Goal: Task Accomplishment & Management: Complete application form

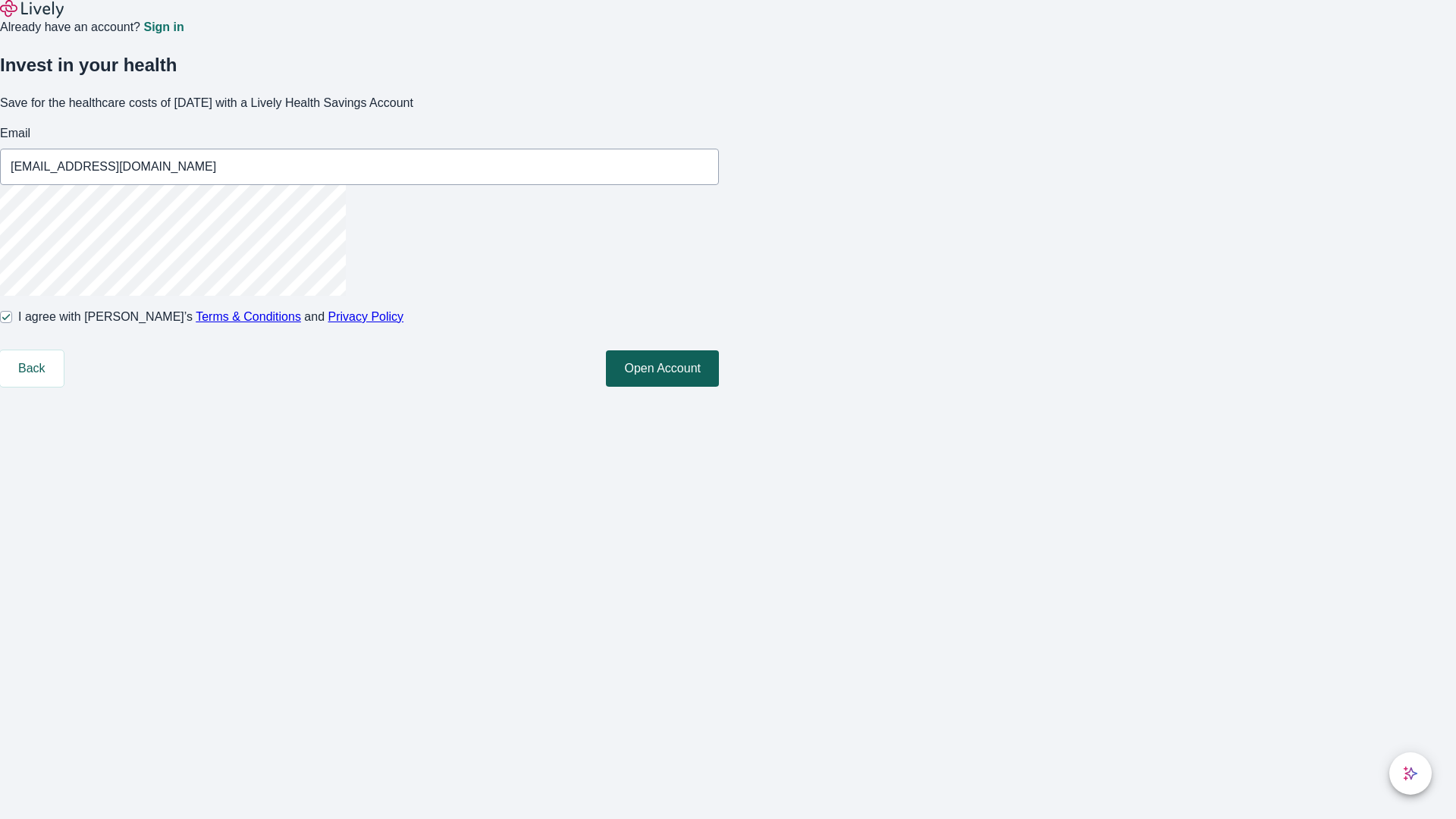
click at [719, 387] on button "Open Account" at bounding box center [662, 368] width 113 height 37
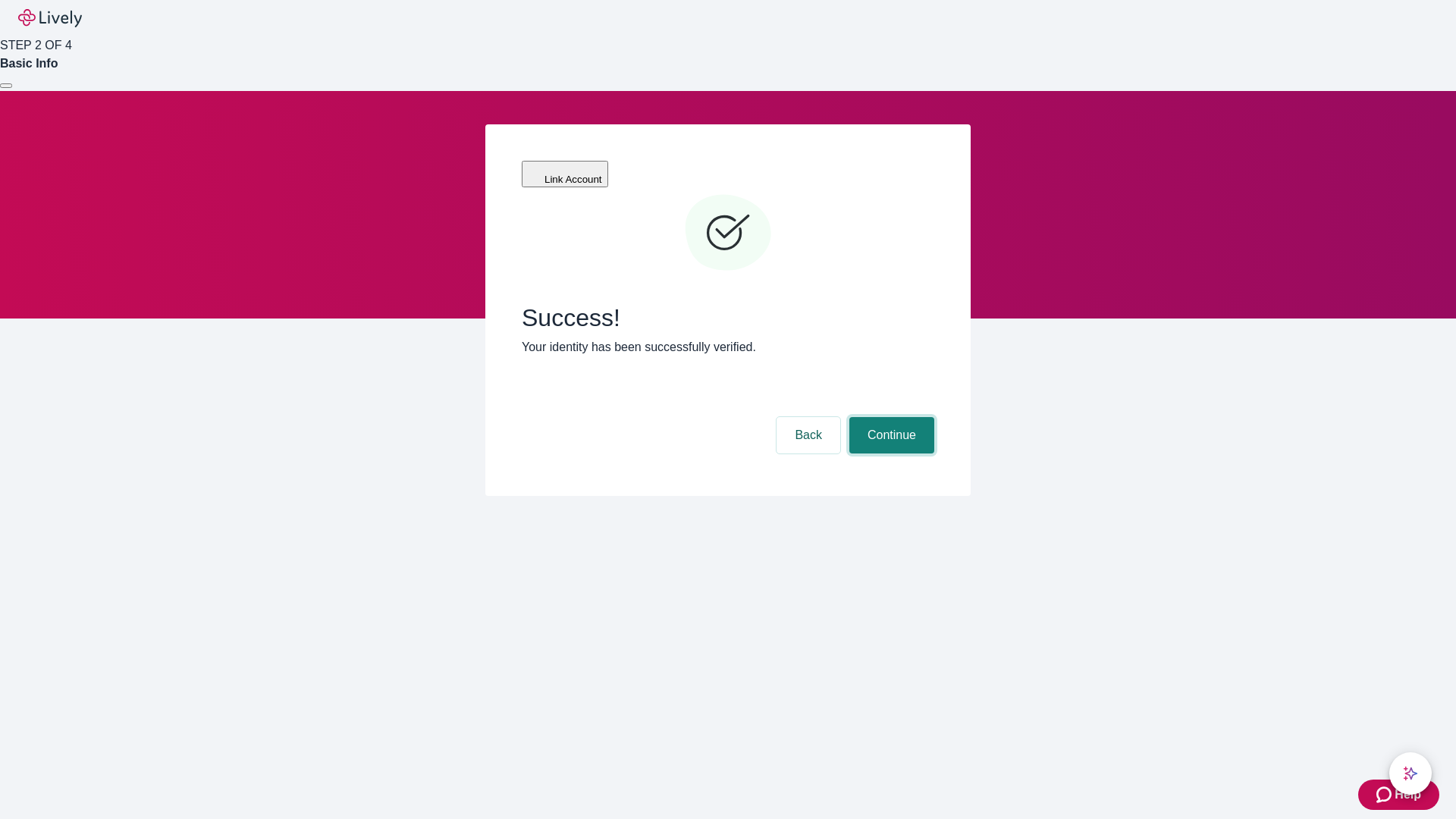
click at [890, 417] on button "Continue" at bounding box center [891, 435] width 85 height 37
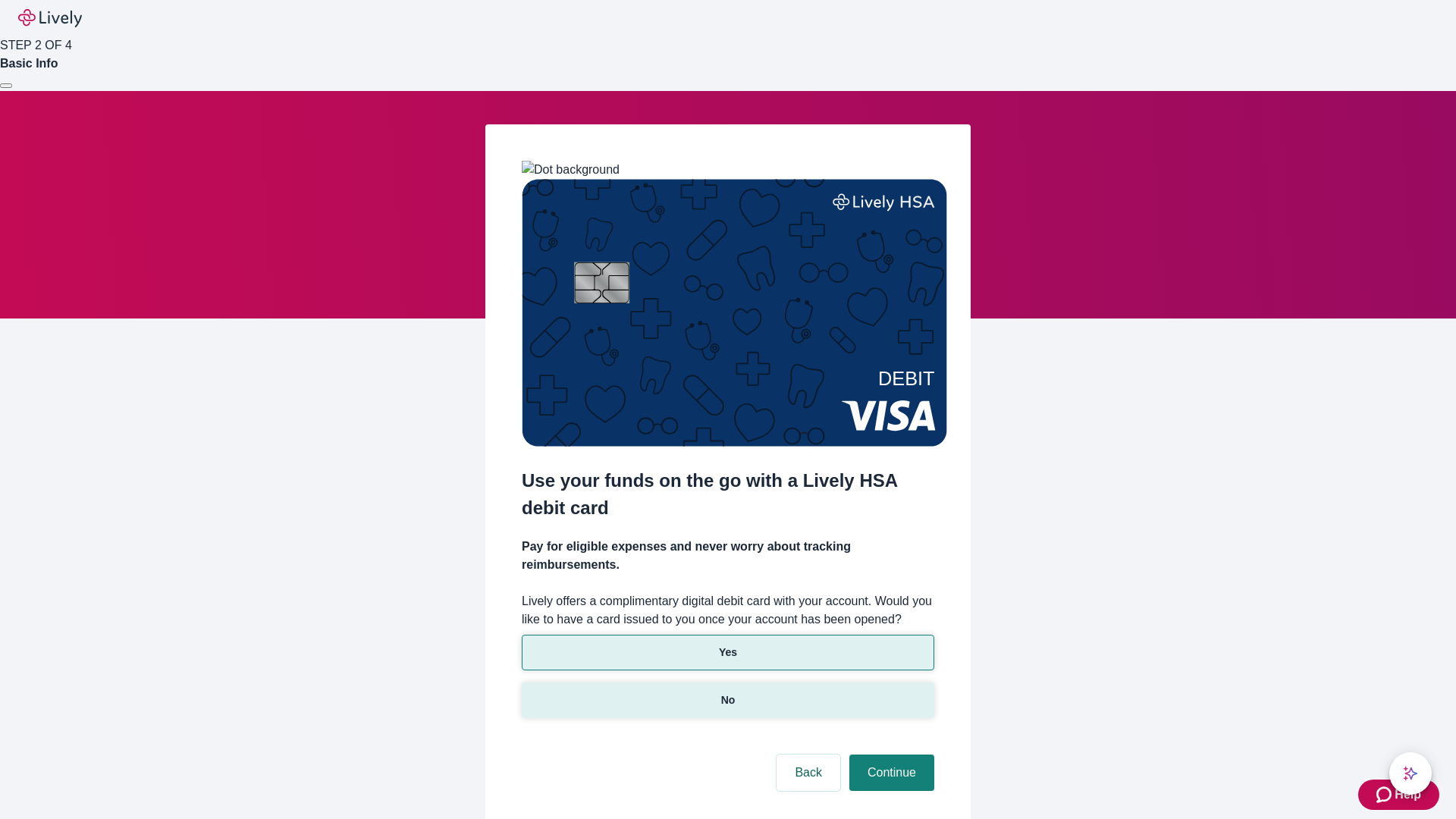
click at [727, 692] on p "No" at bounding box center [728, 700] width 14 height 16
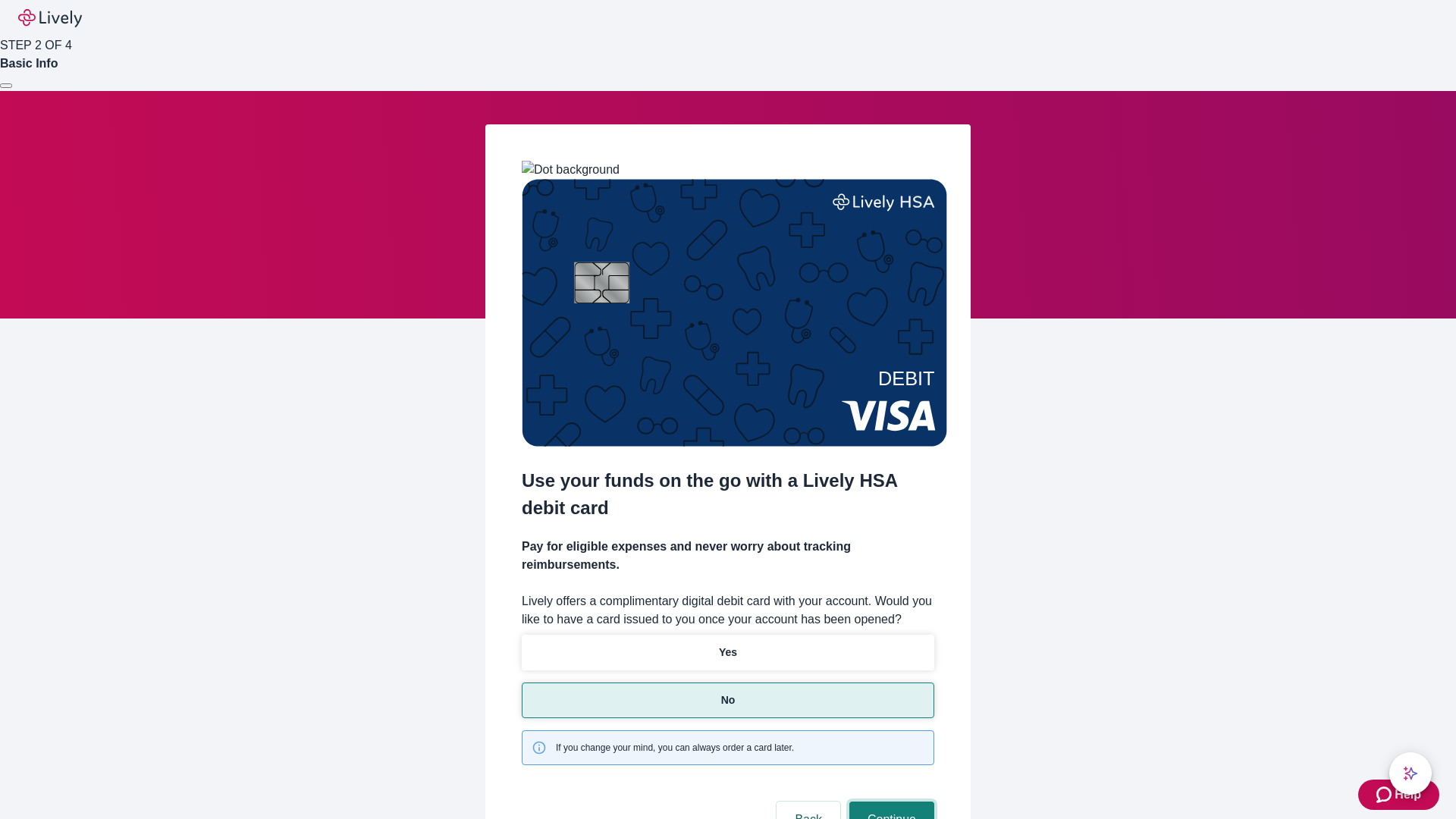
click at [890, 801] on button "Continue" at bounding box center [891, 819] width 85 height 37
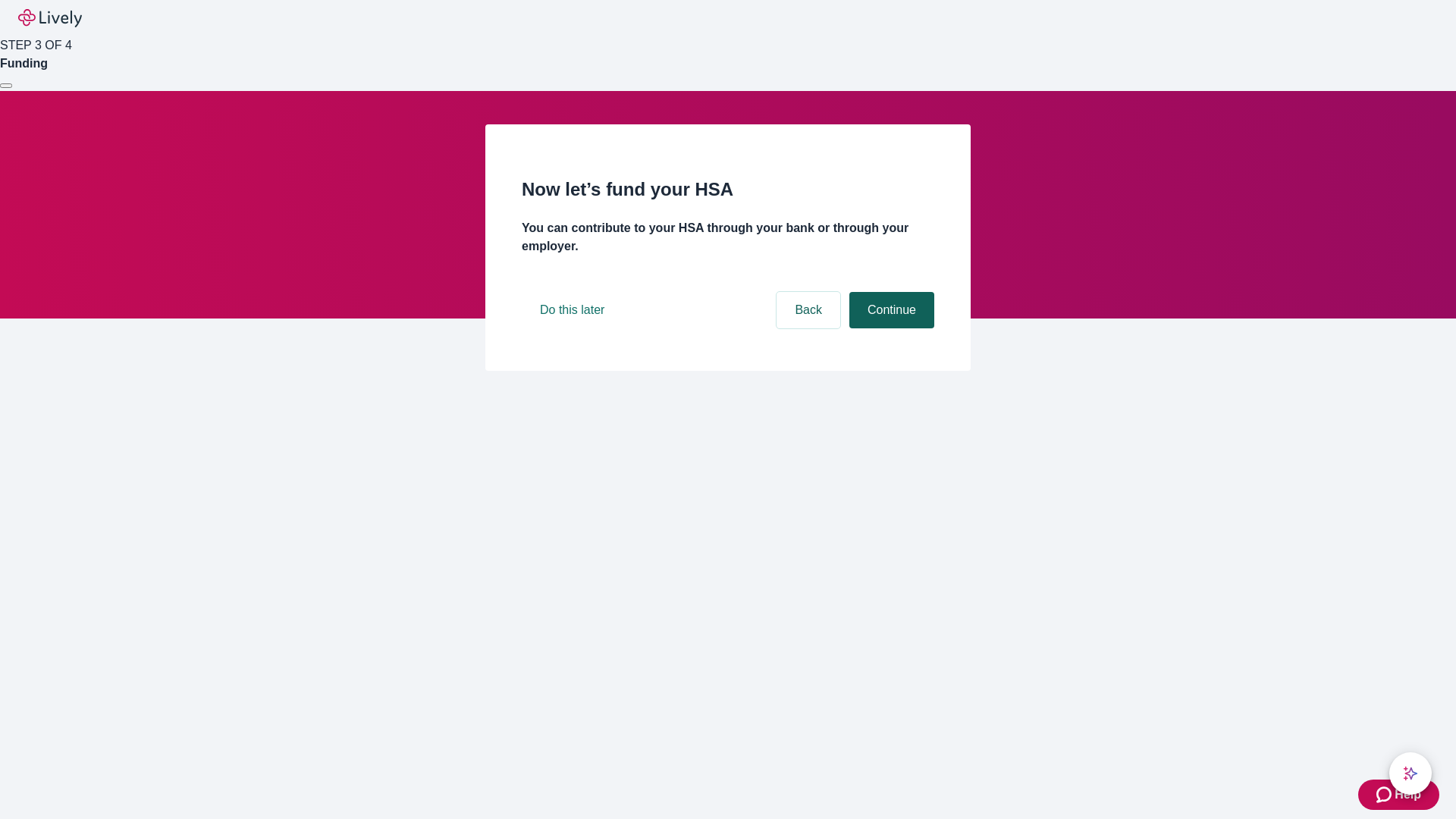
click at [890, 328] on button "Continue" at bounding box center [891, 309] width 85 height 37
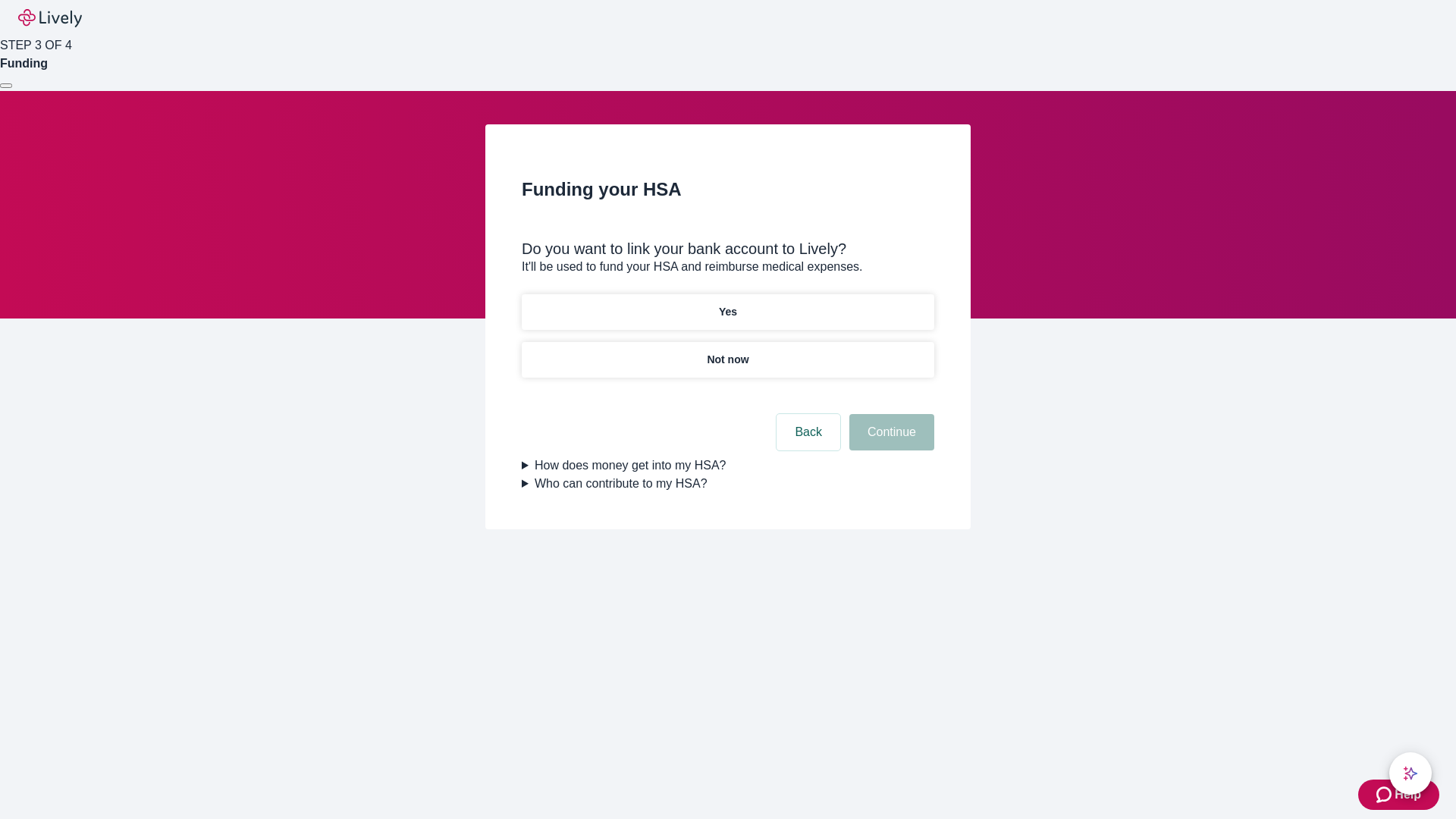
click at [727, 304] on p "Yes" at bounding box center [727, 312] width 18 height 16
click at [890, 414] on button "Continue" at bounding box center [891, 432] width 85 height 37
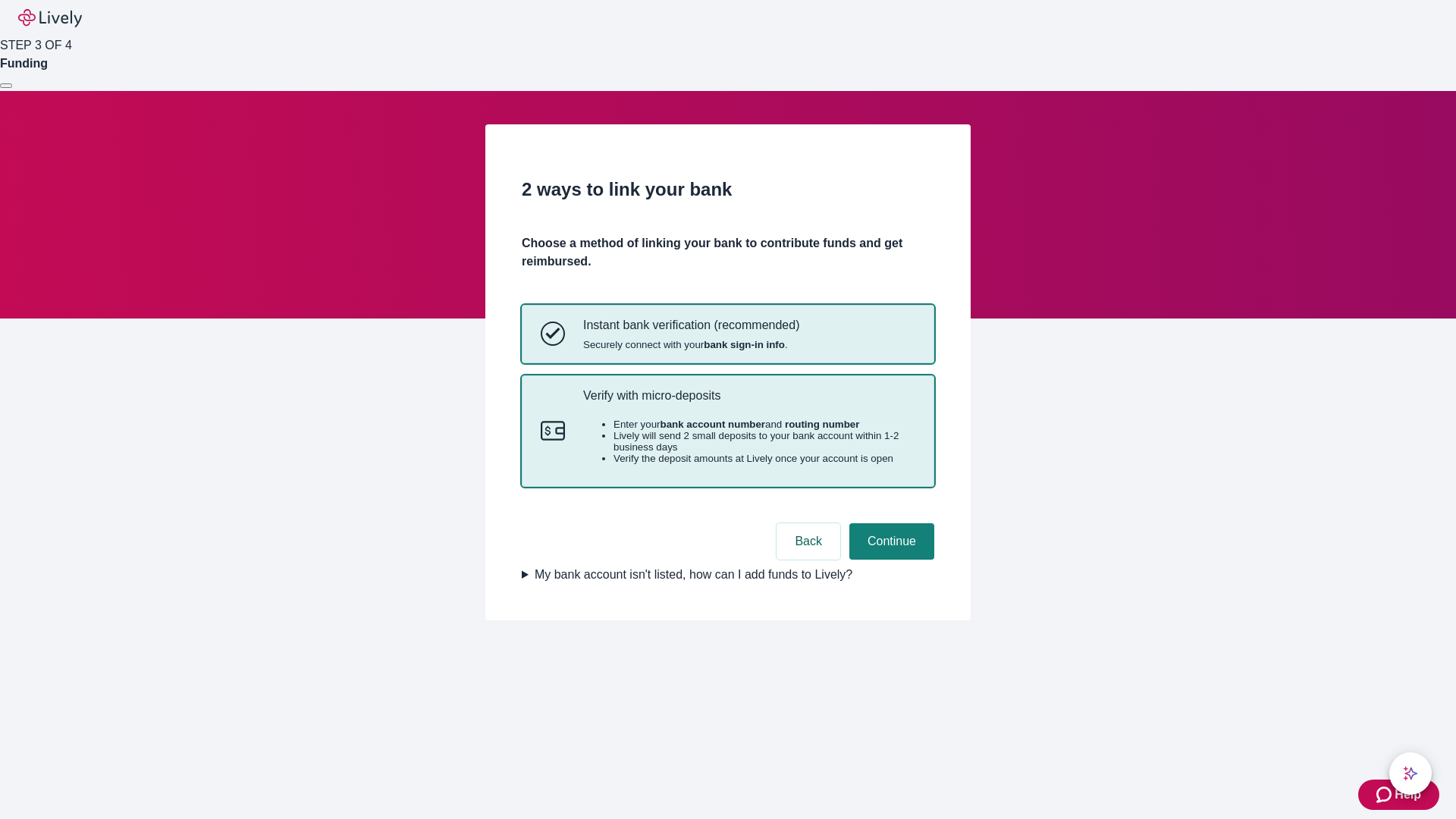
click at [748, 402] on p "Verify with micro-deposits" at bounding box center [749, 395] width 332 height 14
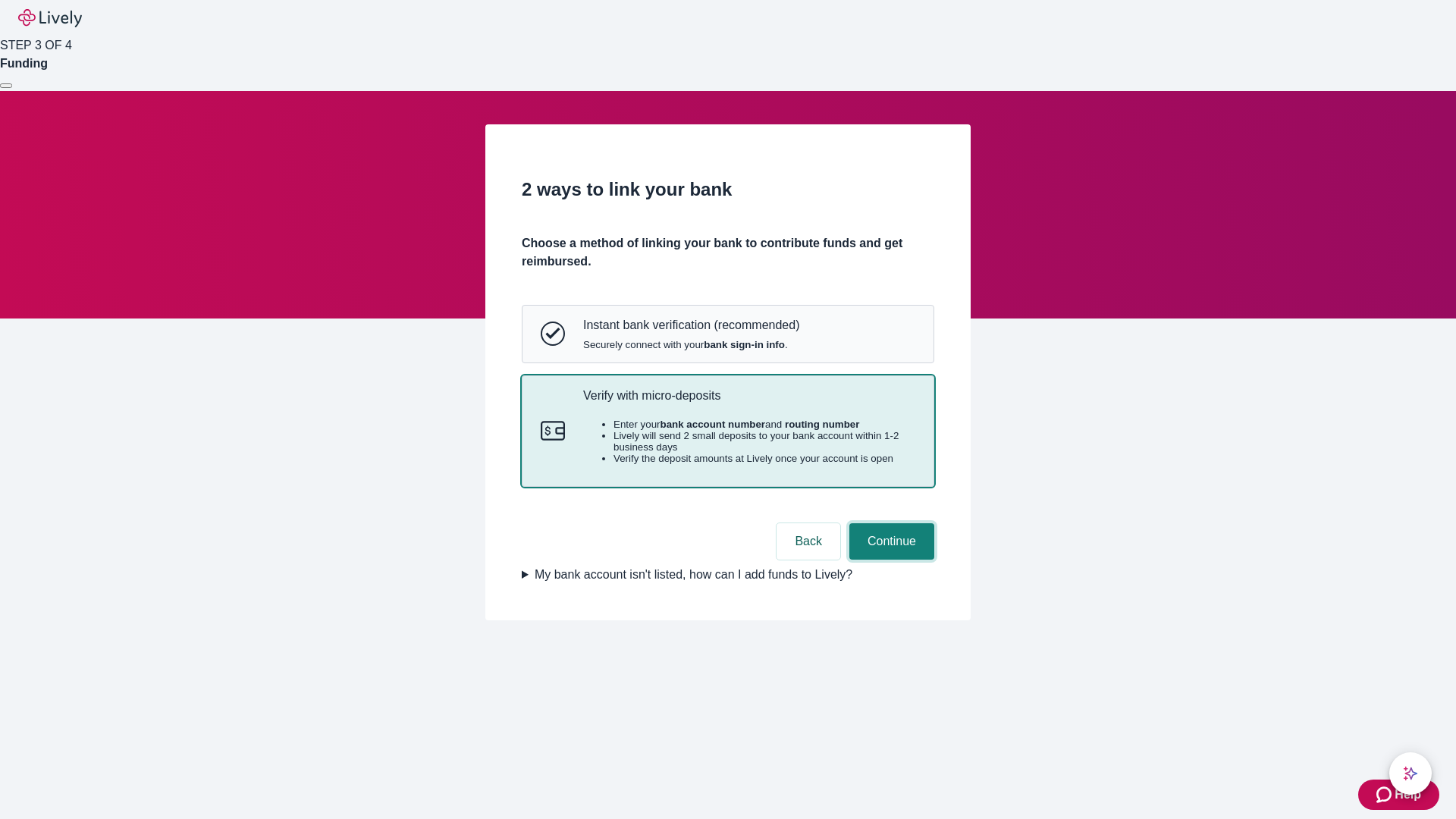
click at [890, 560] on button "Continue" at bounding box center [891, 541] width 85 height 37
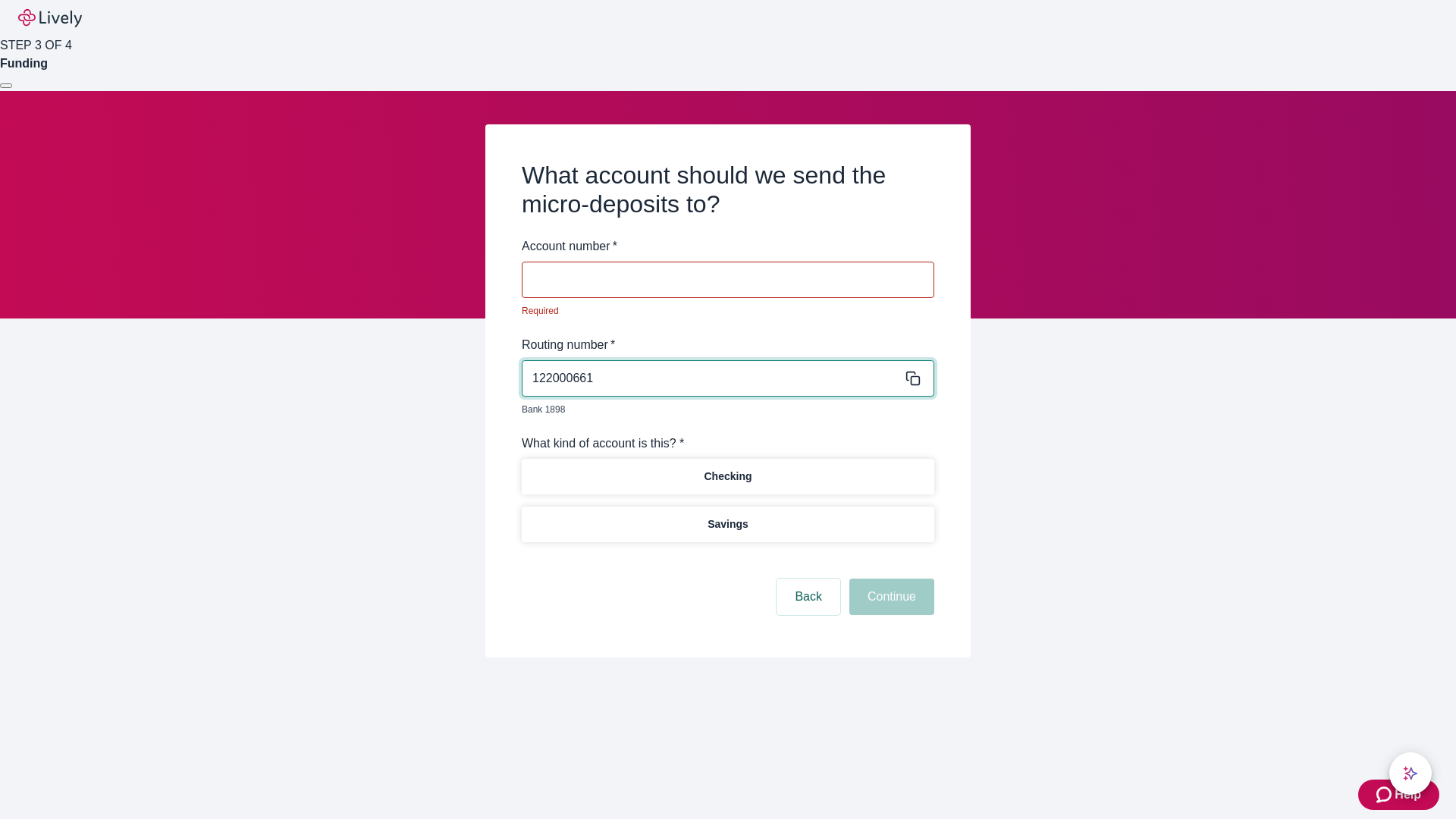
type input "122000661"
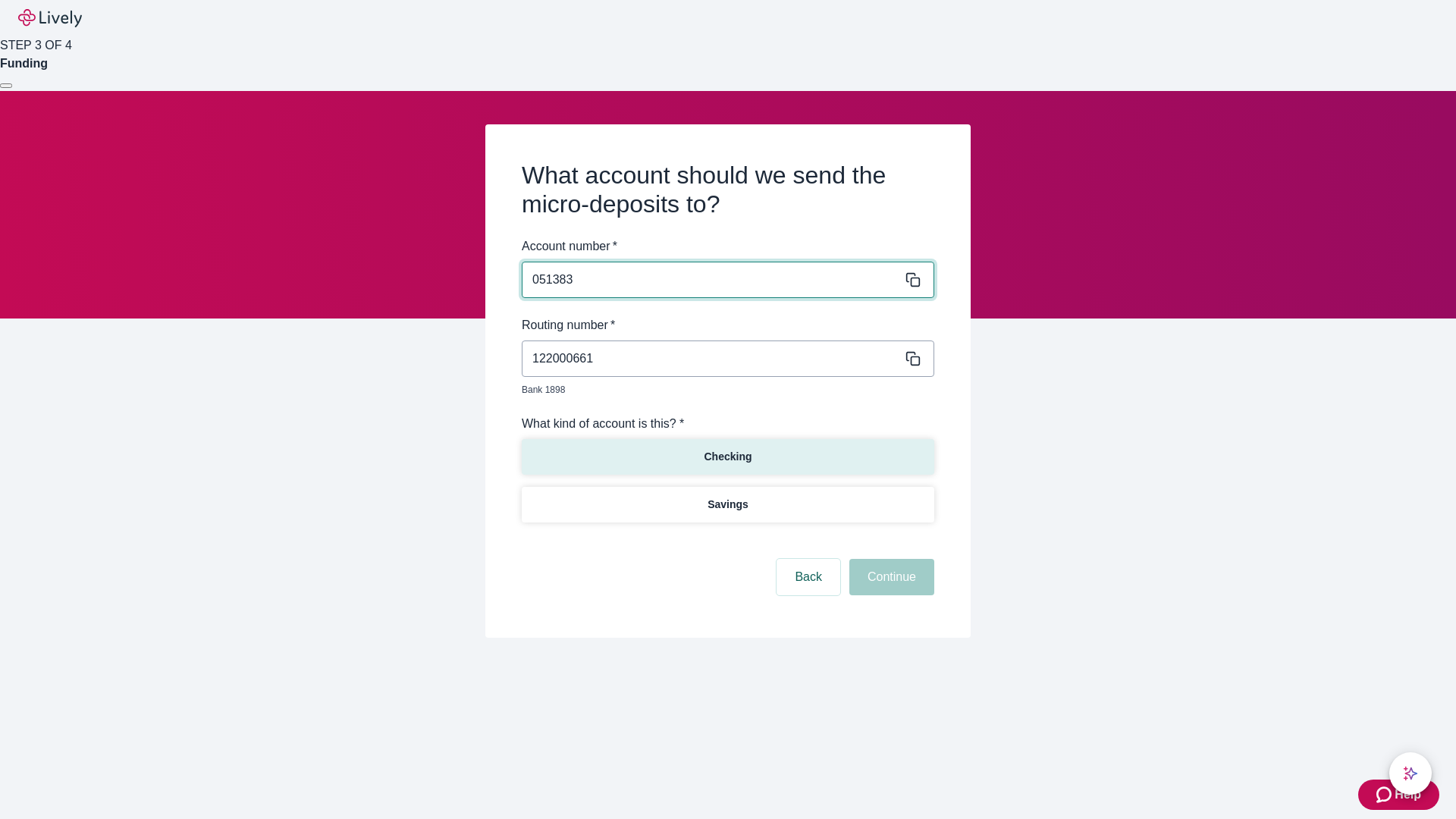
type input "051383"
click at [727, 449] on p "Checking" at bounding box center [727, 456] width 48 height 16
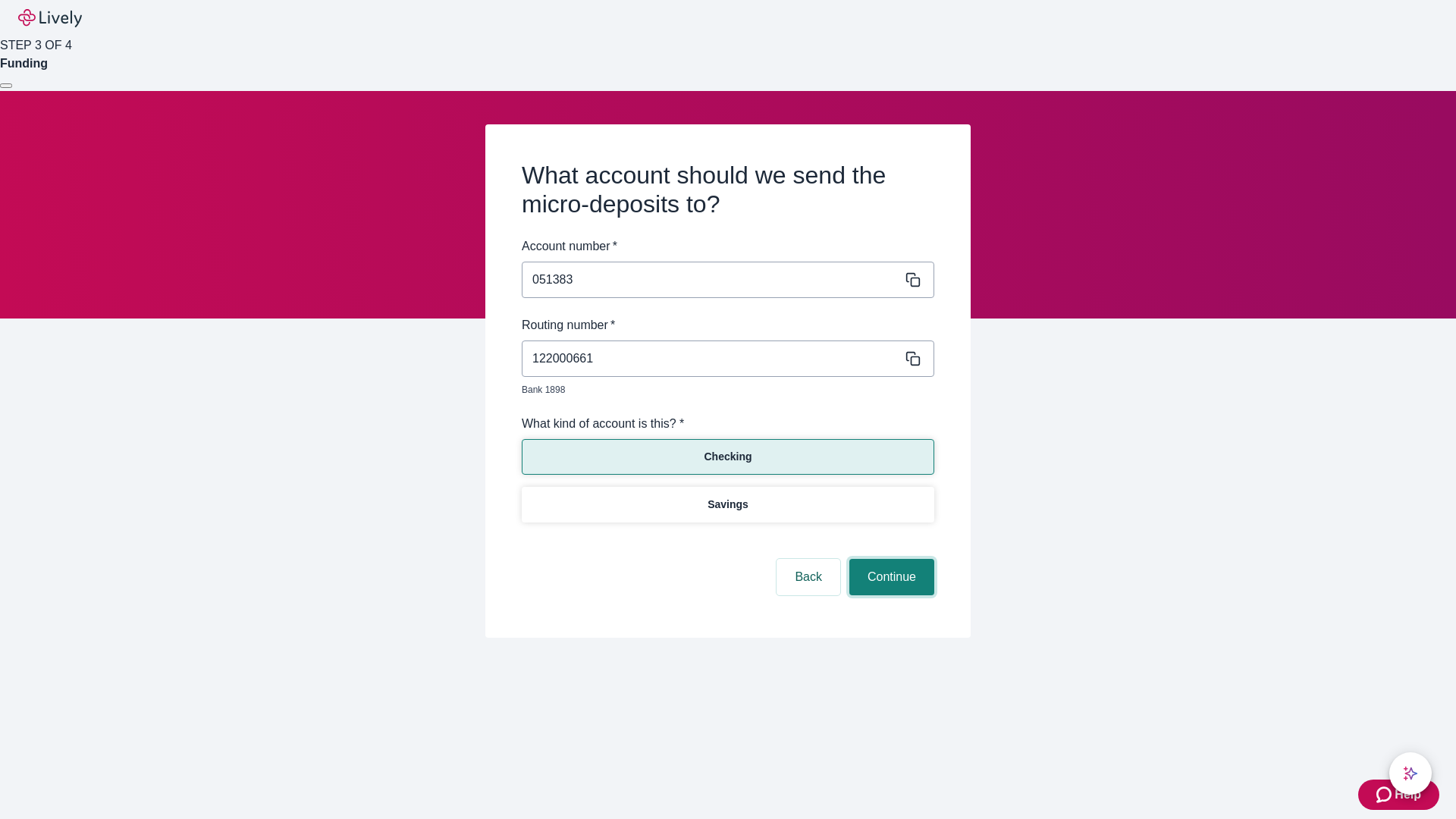
click at [890, 560] on button "Continue" at bounding box center [891, 577] width 85 height 37
